Goal: Find specific page/section: Find specific page/section

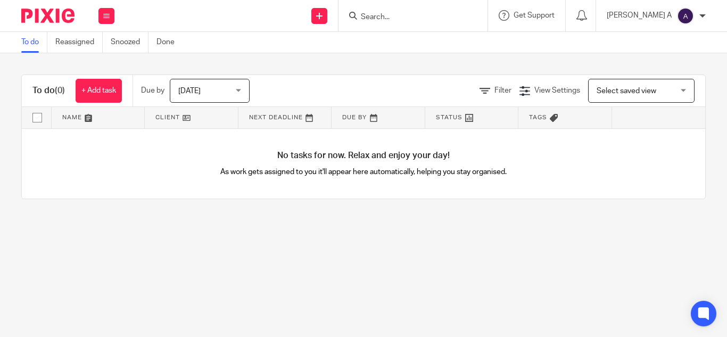
click at [433, 13] on input "Search" at bounding box center [408, 18] width 96 height 10
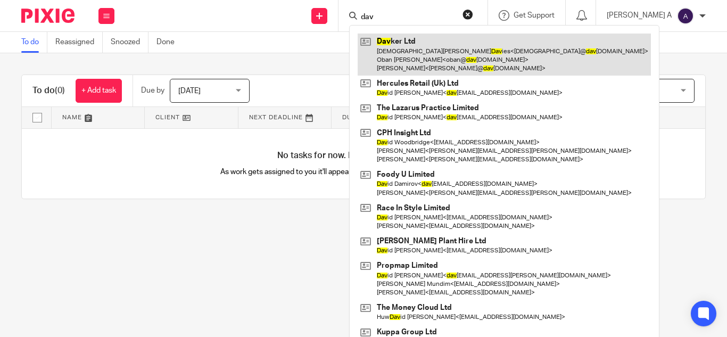
type input "dav"
click at [453, 61] on link at bounding box center [504, 55] width 293 height 42
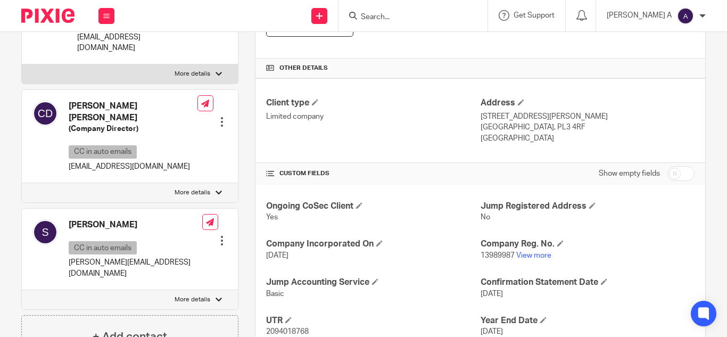
scroll to position [351, 0]
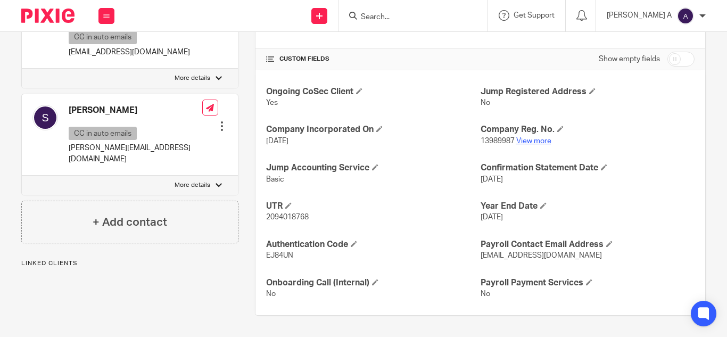
click at [530, 137] on link "View more" at bounding box center [533, 140] width 35 height 7
